Goal: Task Accomplishment & Management: Manage account settings

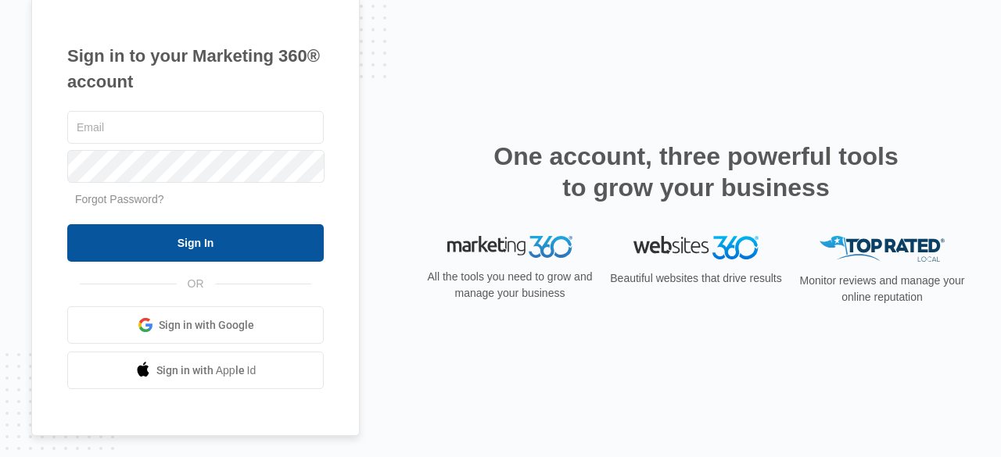
type input "[EMAIL_ADDRESS][DOMAIN_NAME]"
click at [230, 243] on input "Sign In" at bounding box center [195, 243] width 256 height 38
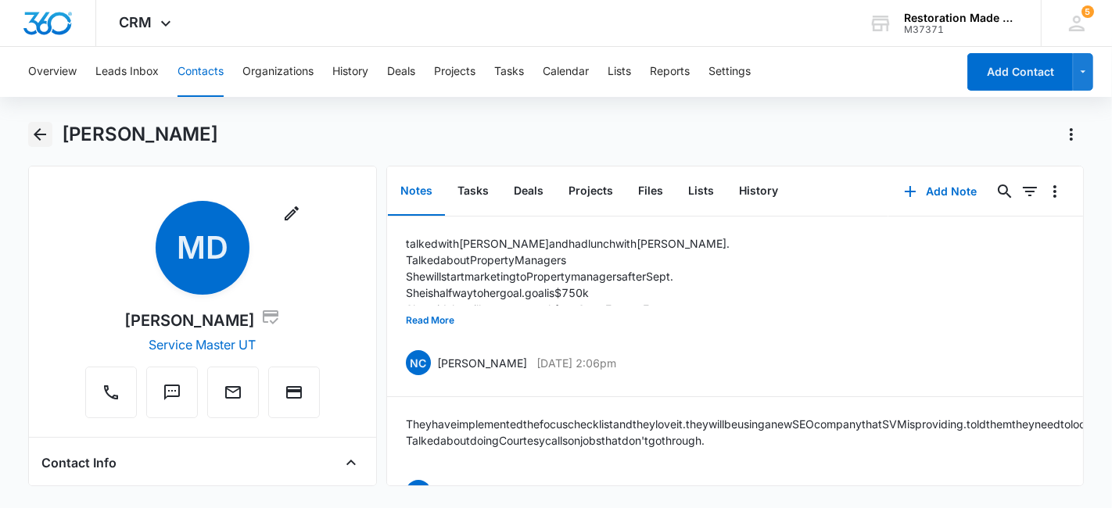
click at [47, 134] on icon "Back" at bounding box center [39, 134] width 19 height 19
click at [45, 139] on icon "Back" at bounding box center [39, 134] width 19 height 19
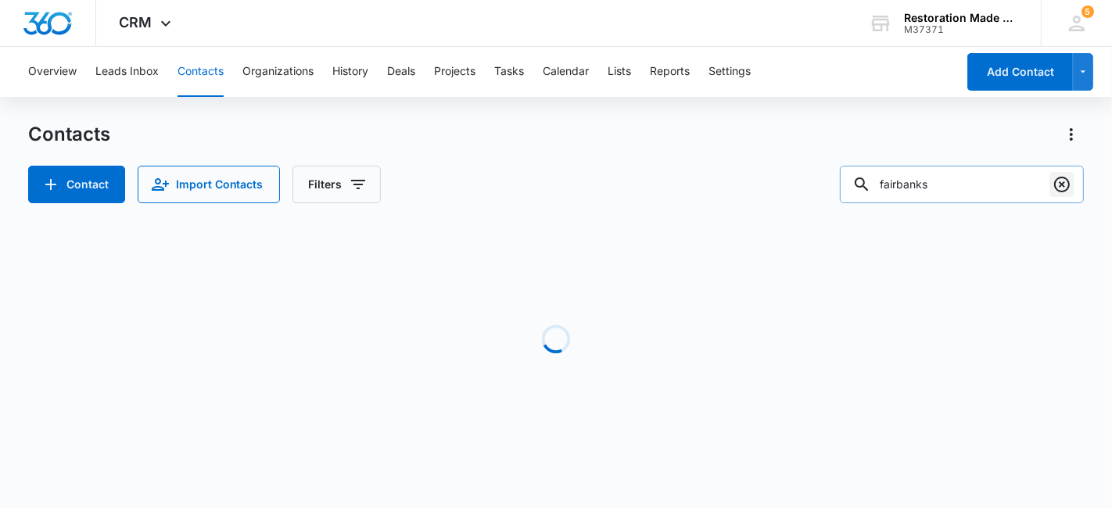
click at [1068, 181] on icon "Clear" at bounding box center [1062, 185] width 16 height 16
click at [977, 187] on input "text" at bounding box center [973, 185] width 221 height 38
type input "[PERSON_NAME]"
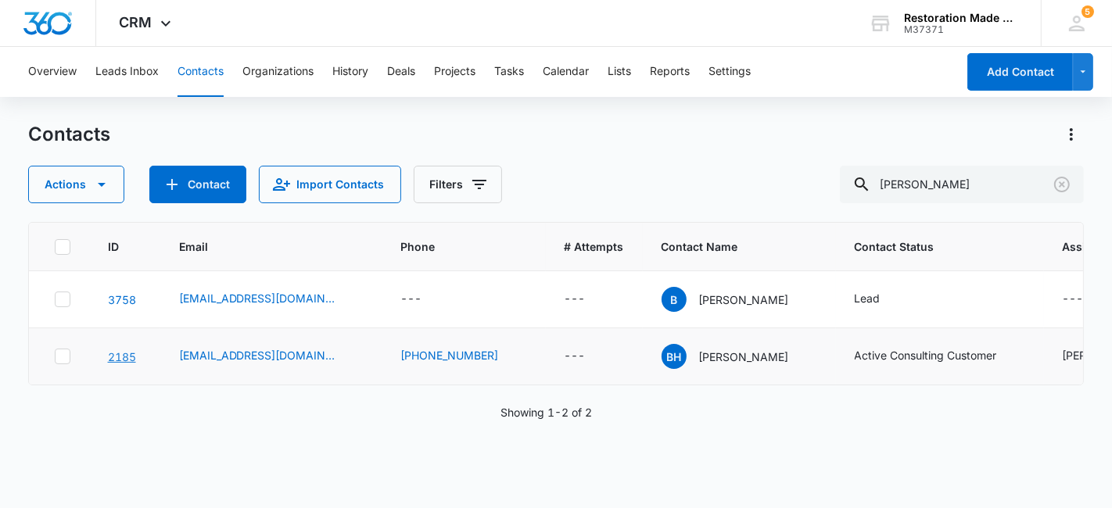
click at [125, 350] on link "2185" at bounding box center [122, 356] width 28 height 13
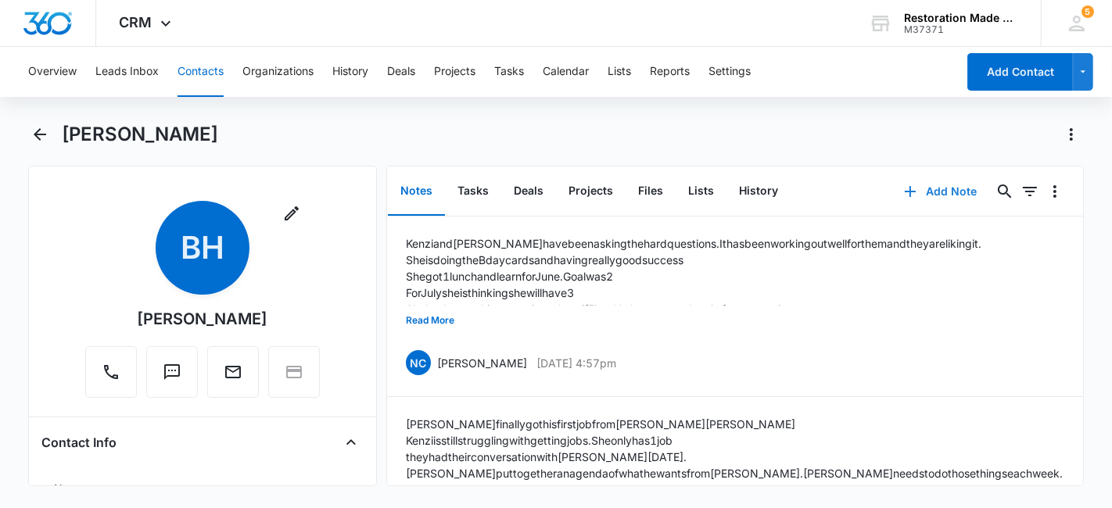
click at [938, 185] on button "Add Note" at bounding box center [940, 192] width 104 height 38
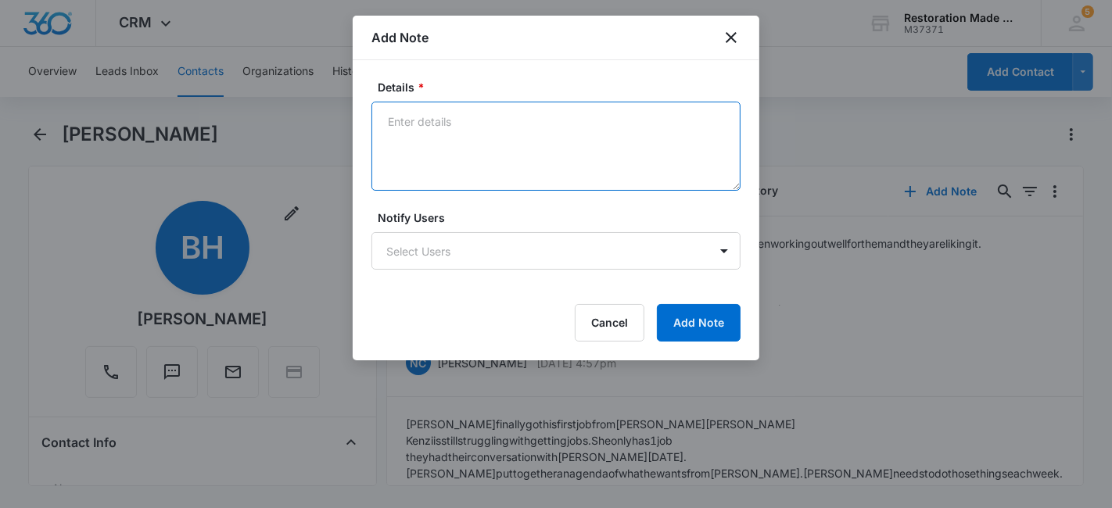
click at [552, 128] on textarea "Details *" at bounding box center [555, 146] width 369 height 89
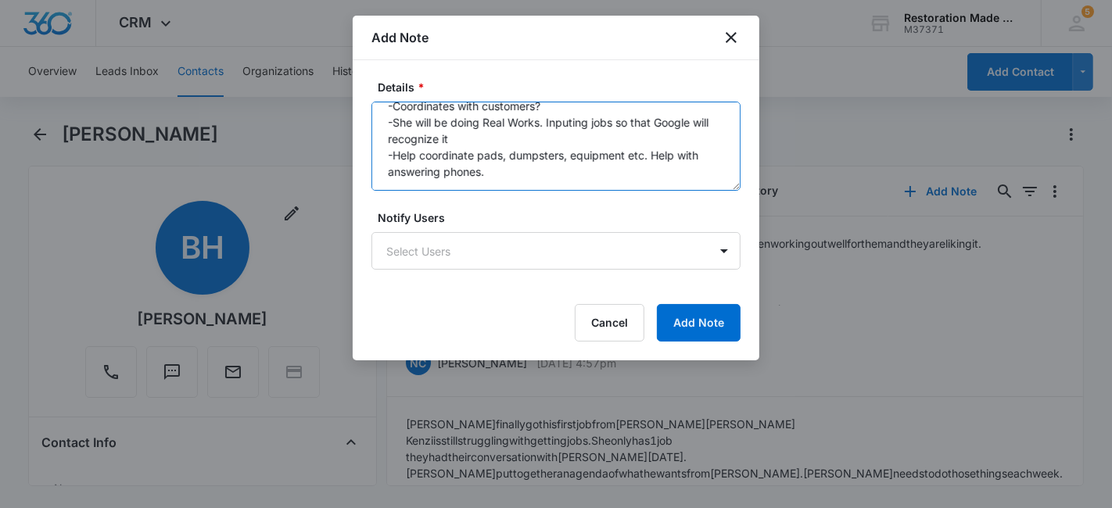
scroll to position [181, 0]
click at [490, 155] on textarea "[PERSON_NAME] is now on the hybrid role. Doing Coordinating/Sales. Doing coordi…" at bounding box center [555, 146] width 369 height 89
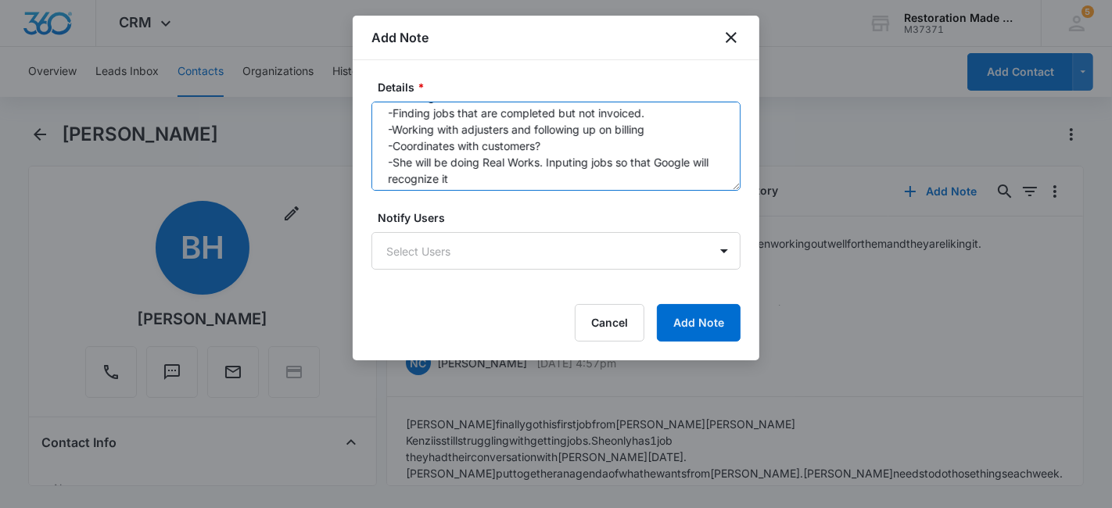
scroll to position [197, 0]
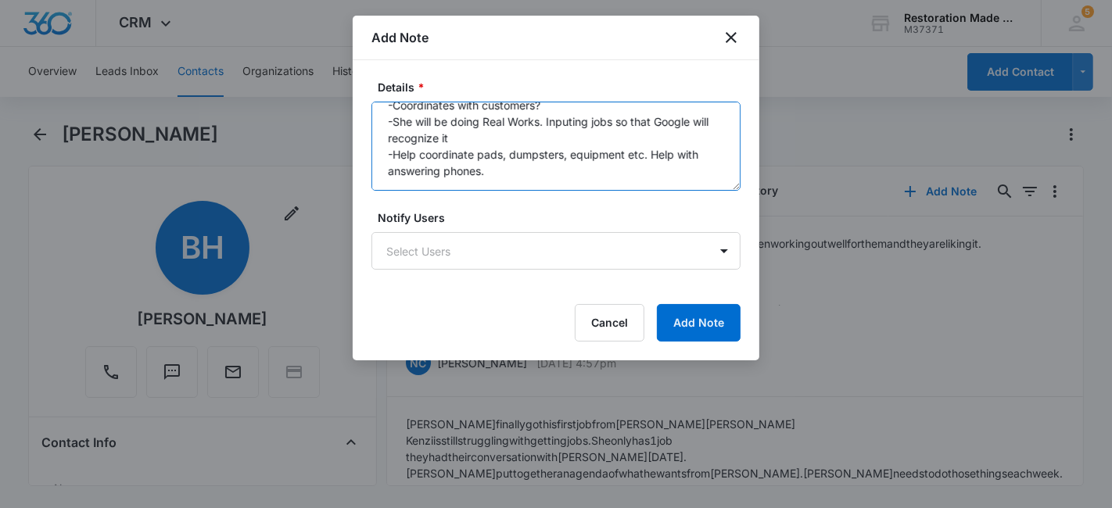
click at [503, 145] on textarea "[PERSON_NAME] is now on the hybrid role. Doing Coordinating/Sales. Doing coordi…" at bounding box center [555, 146] width 369 height 89
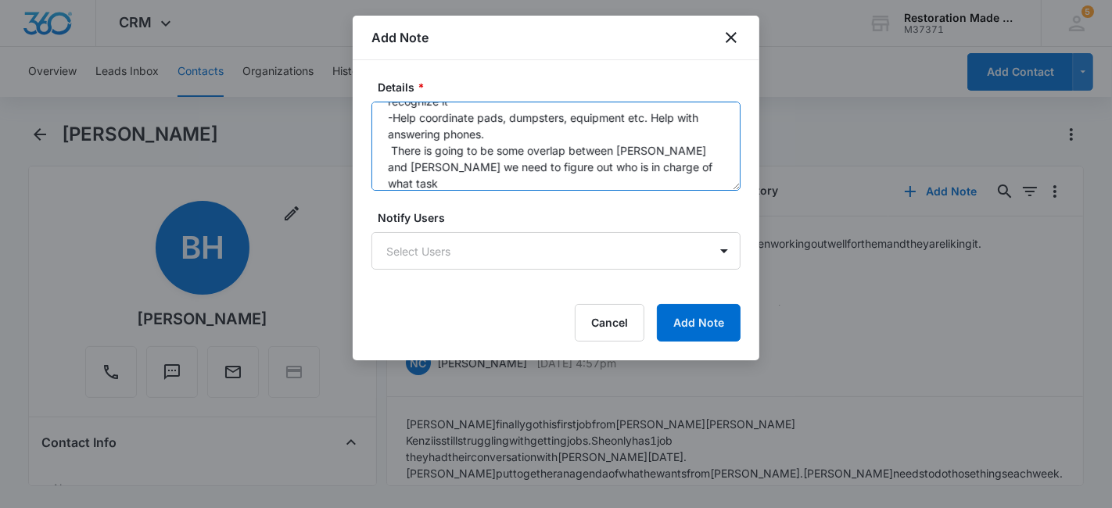
scroll to position [234, 0]
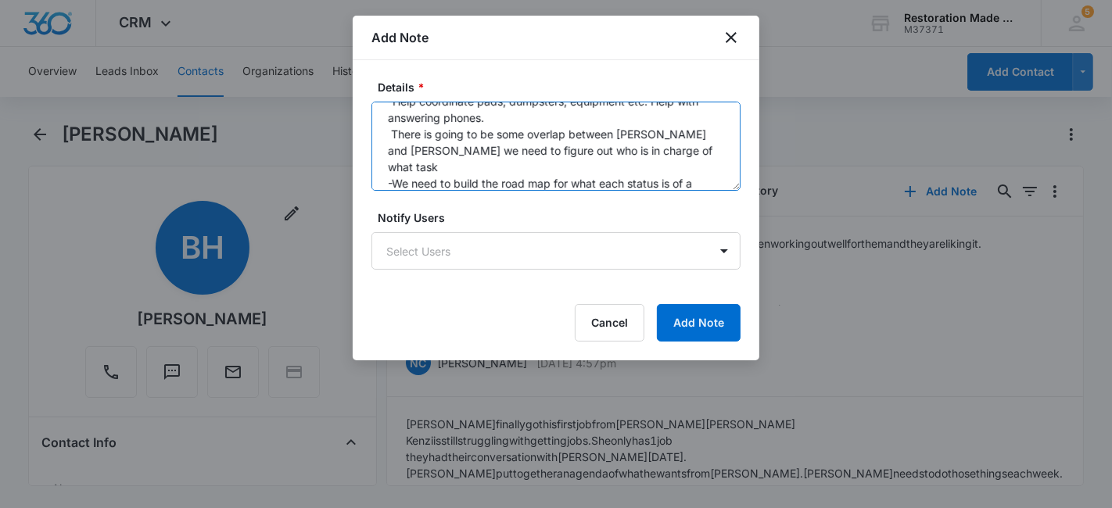
click at [425, 177] on textarea "[PERSON_NAME] is now on the hybrid role. Doing Coordinating/Sales. Doing coordi…" at bounding box center [555, 146] width 369 height 89
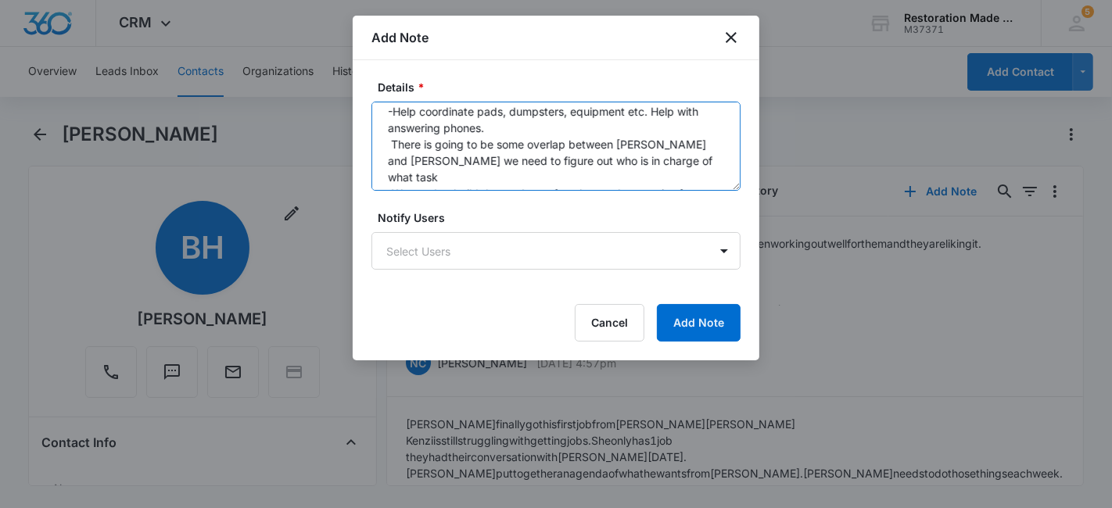
scroll to position [263, 0]
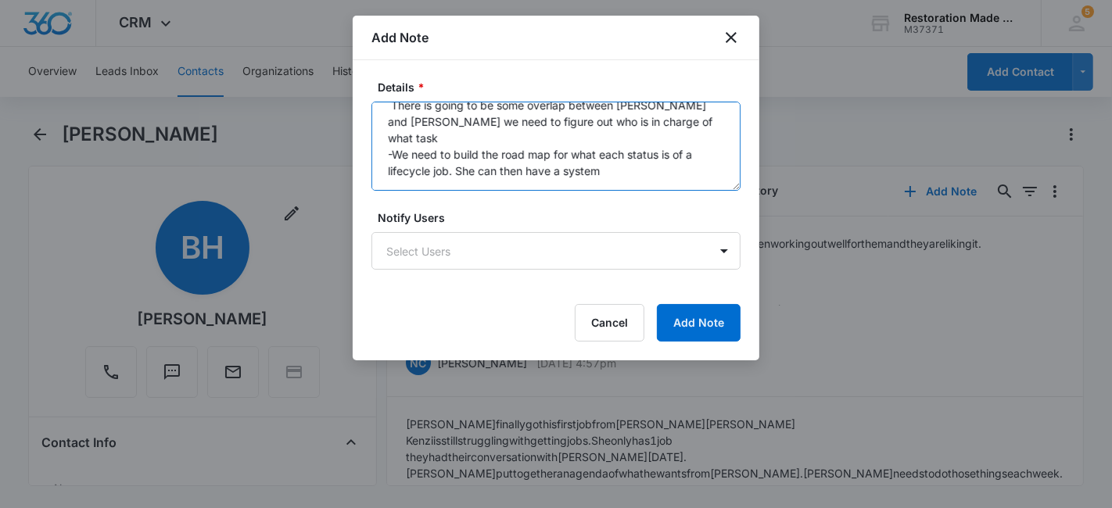
click at [599, 139] on textarea "[PERSON_NAME] is now on the hybrid role. Doing Coordinating/Sales. Doing coordi…" at bounding box center [555, 146] width 369 height 89
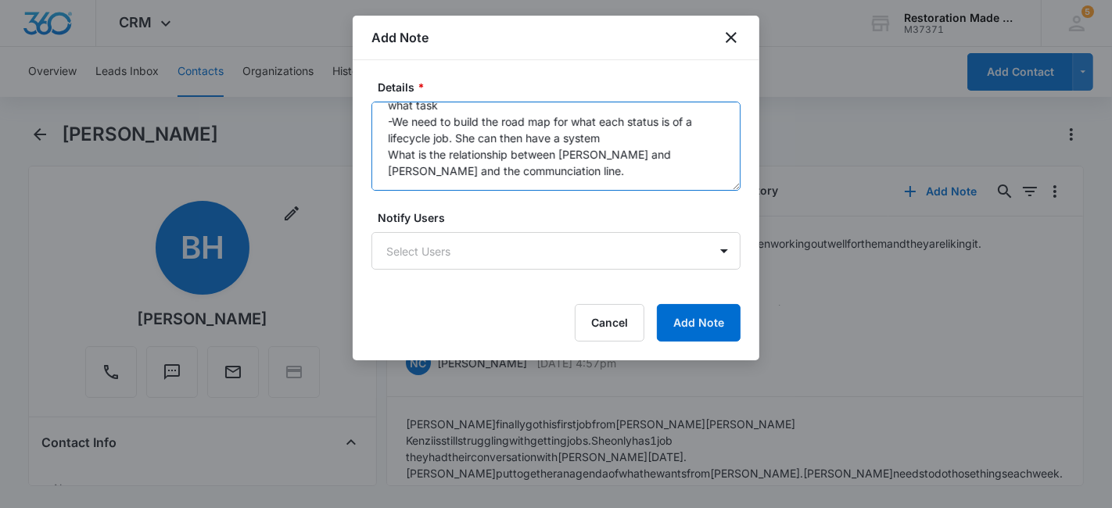
scroll to position [328, 0]
click at [393, 119] on textarea "[PERSON_NAME] is now on the hybrid role. Doing Coordinating/Sales. Doing coordi…" at bounding box center [555, 146] width 369 height 89
click at [424, 124] on textarea "[PERSON_NAME] is now on the hybrid role. Doing Coordinating/Sales. Doing coordi…" at bounding box center [555, 146] width 369 height 89
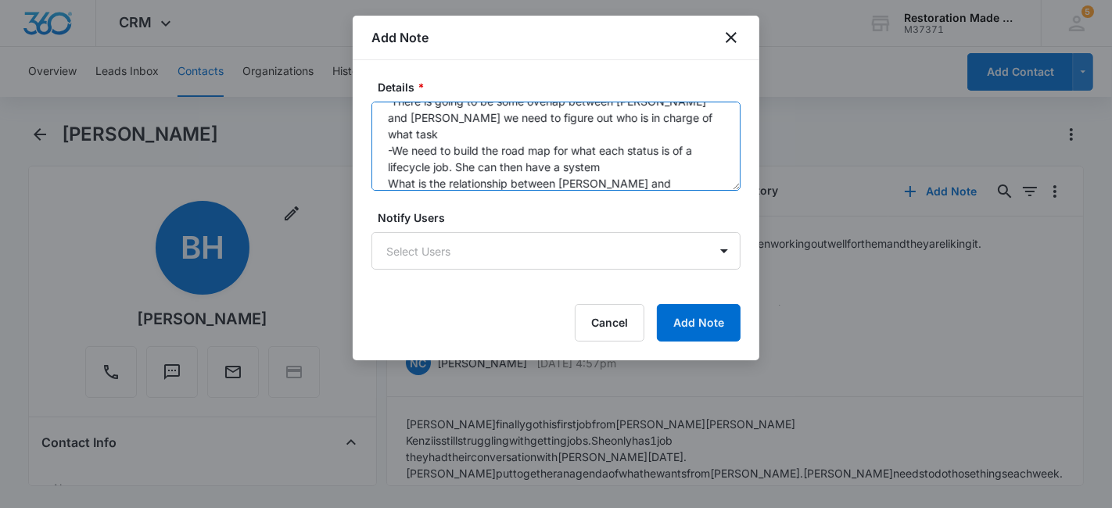
scroll to position [283, 0]
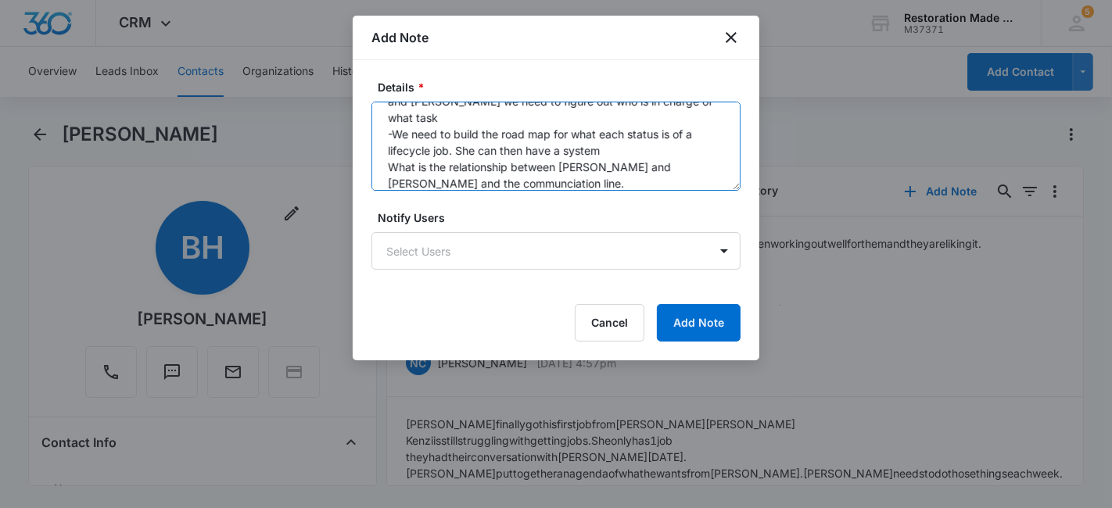
click at [526, 162] on textarea "[PERSON_NAME] is now on the hybrid role. Doing Coordinating/Sales. Doing coordi…" at bounding box center [555, 146] width 369 height 89
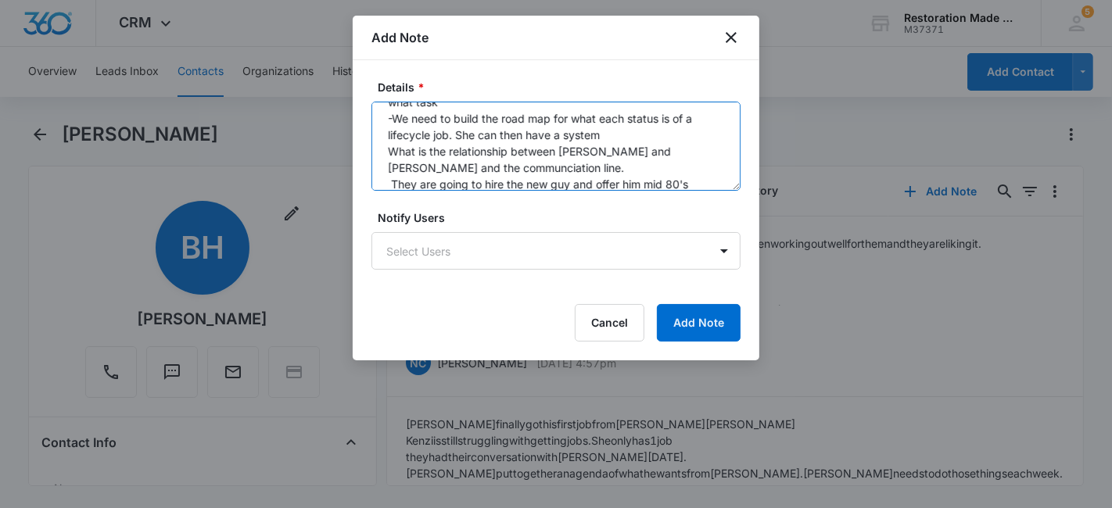
type textarea "[PERSON_NAME] is now on the hybrid role. Doing Coordinating/Sales. Doing coordi…"
